Goal: Task Accomplishment & Management: Manage account settings

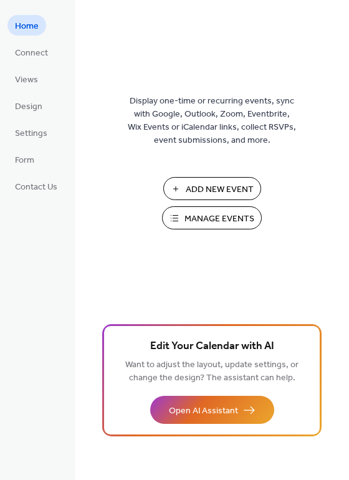
click at [185, 218] on span "Manage Events" at bounding box center [219, 218] width 70 height 13
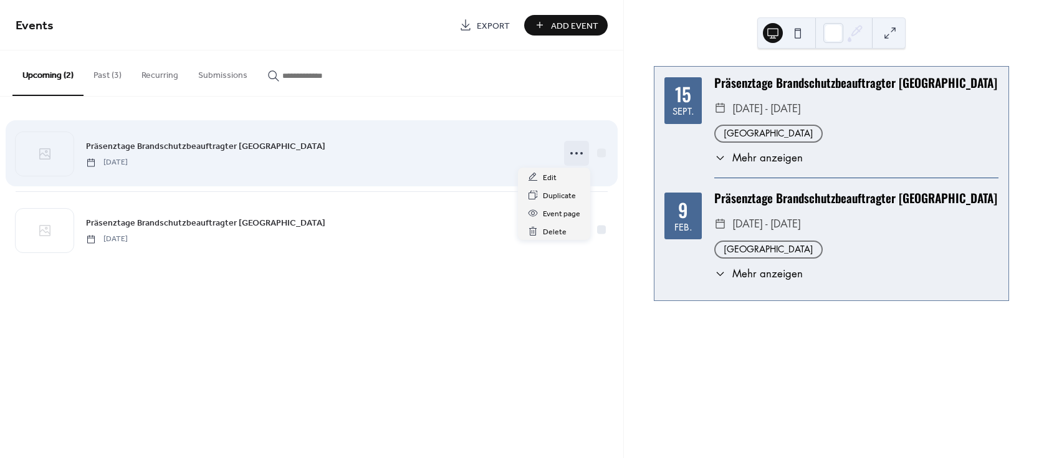
click at [577, 156] on icon at bounding box center [576, 153] width 20 height 20
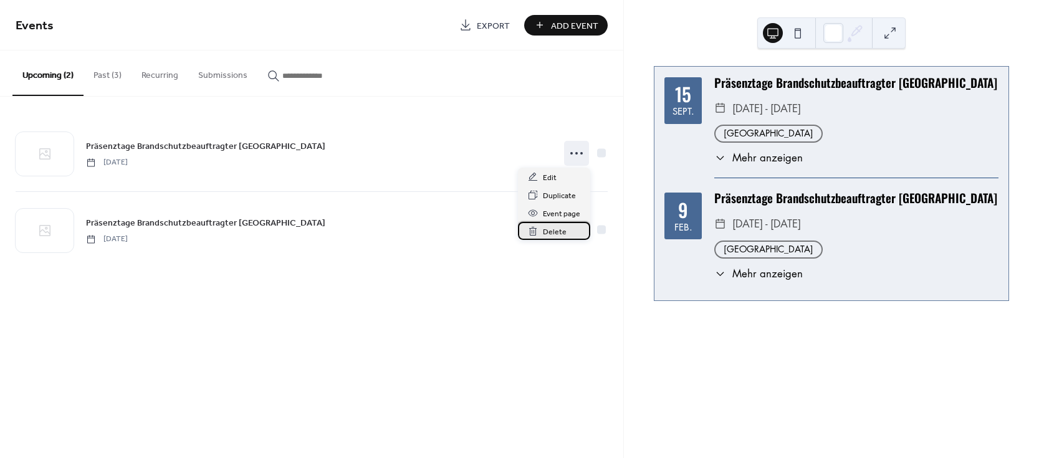
click at [555, 234] on span "Delete" at bounding box center [555, 232] width 24 height 13
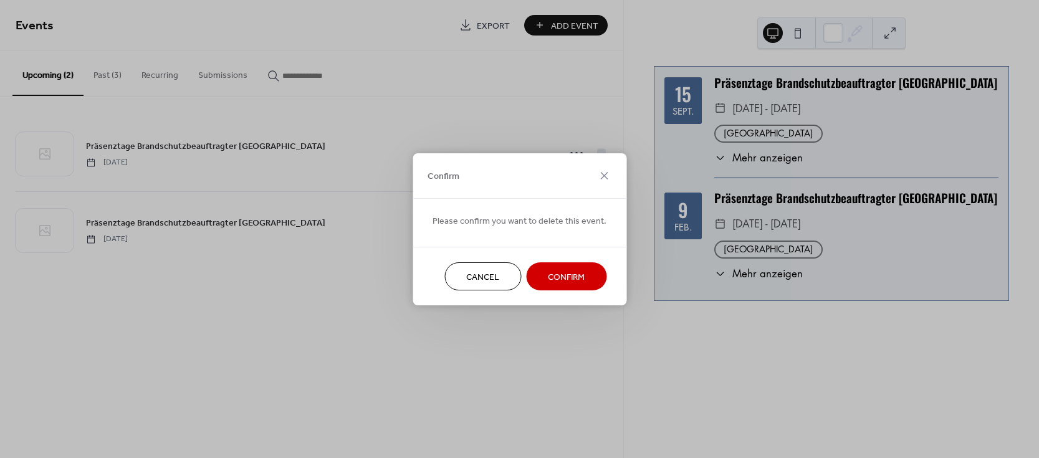
click at [556, 287] on button "Confirm" at bounding box center [566, 276] width 80 height 28
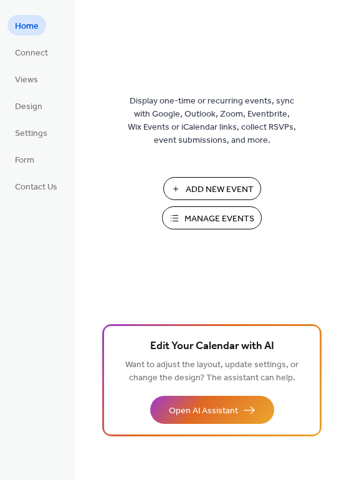
click at [186, 218] on span "Manage Events" at bounding box center [219, 218] width 70 height 13
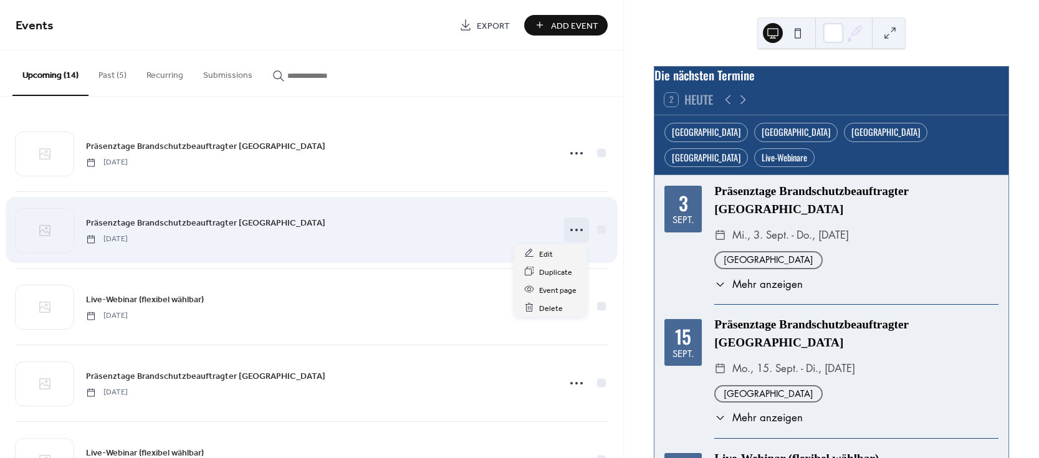
click at [572, 230] on icon at bounding box center [576, 230] width 20 height 20
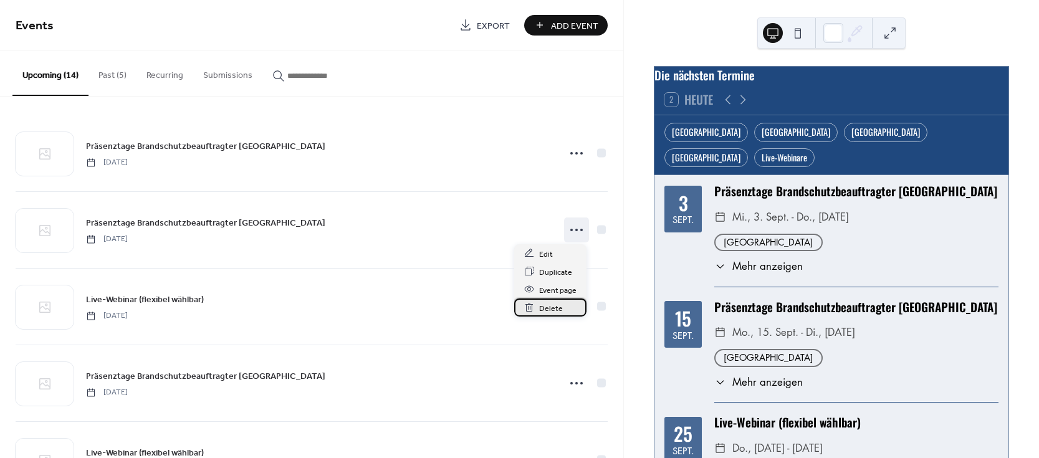
click at [558, 312] on span "Delete" at bounding box center [551, 308] width 24 height 13
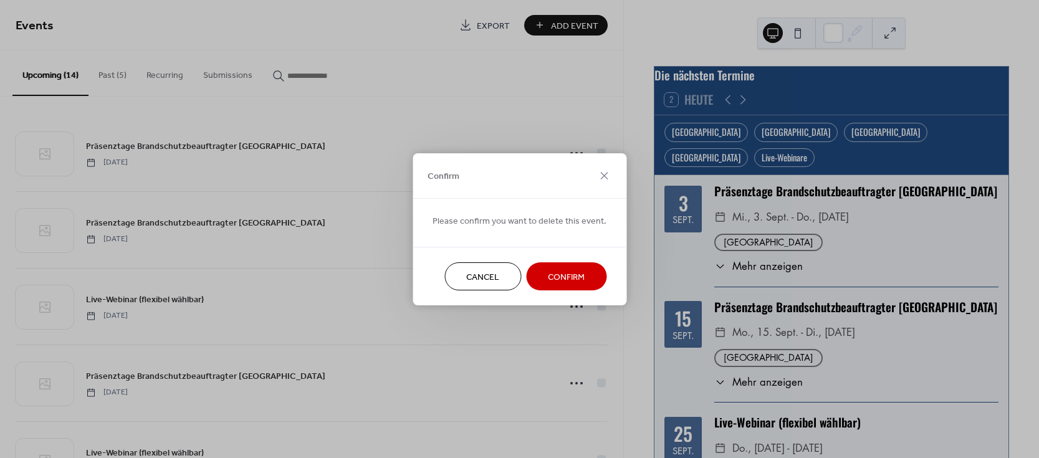
click at [548, 274] on span "Confirm" at bounding box center [566, 276] width 37 height 13
